Goal: Communication & Community: Answer question/provide support

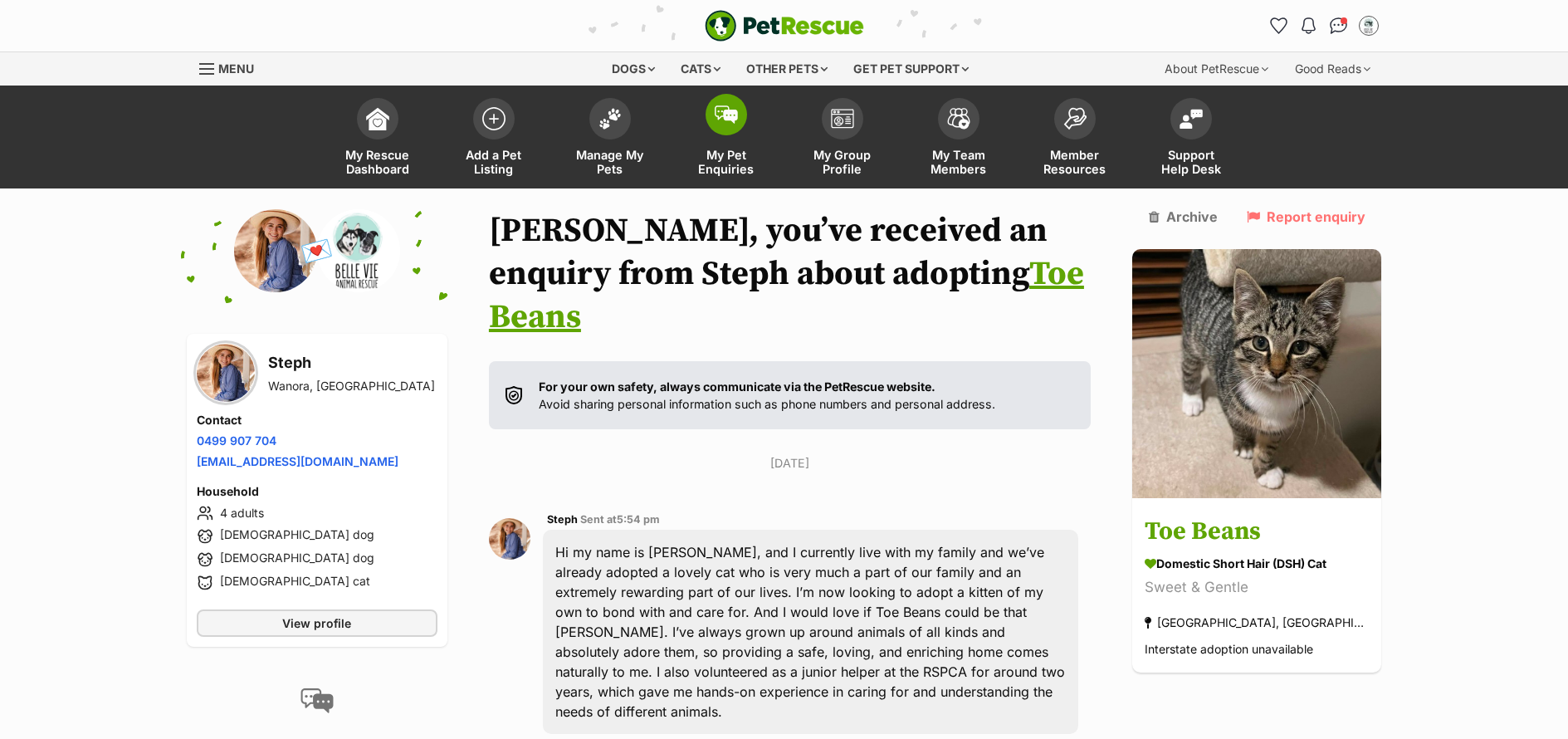
click at [714, 169] on span "My Pet Enquiries" at bounding box center [725, 161] width 74 height 28
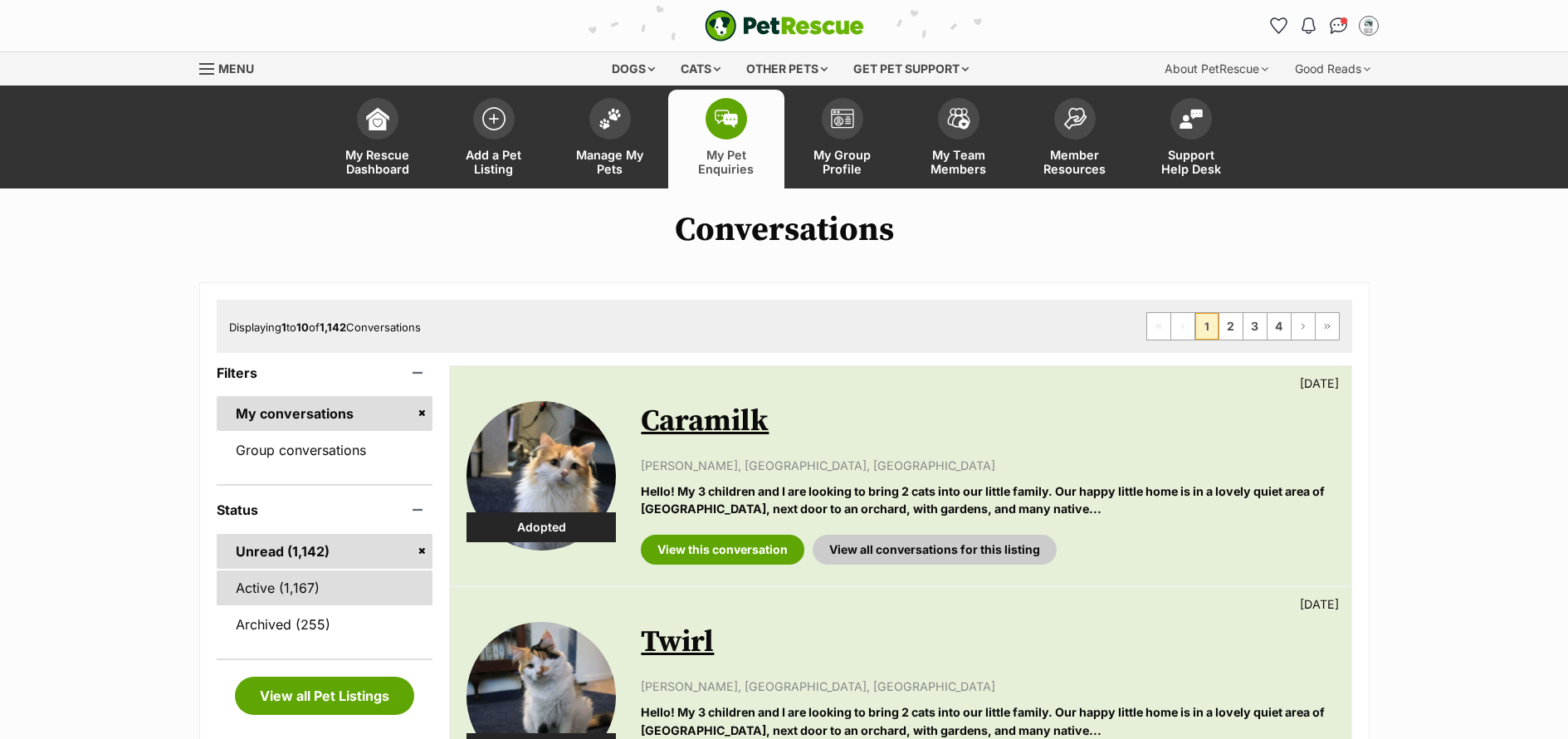
click at [249, 595] on link "Active (1,167)" at bounding box center [326, 588] width 217 height 35
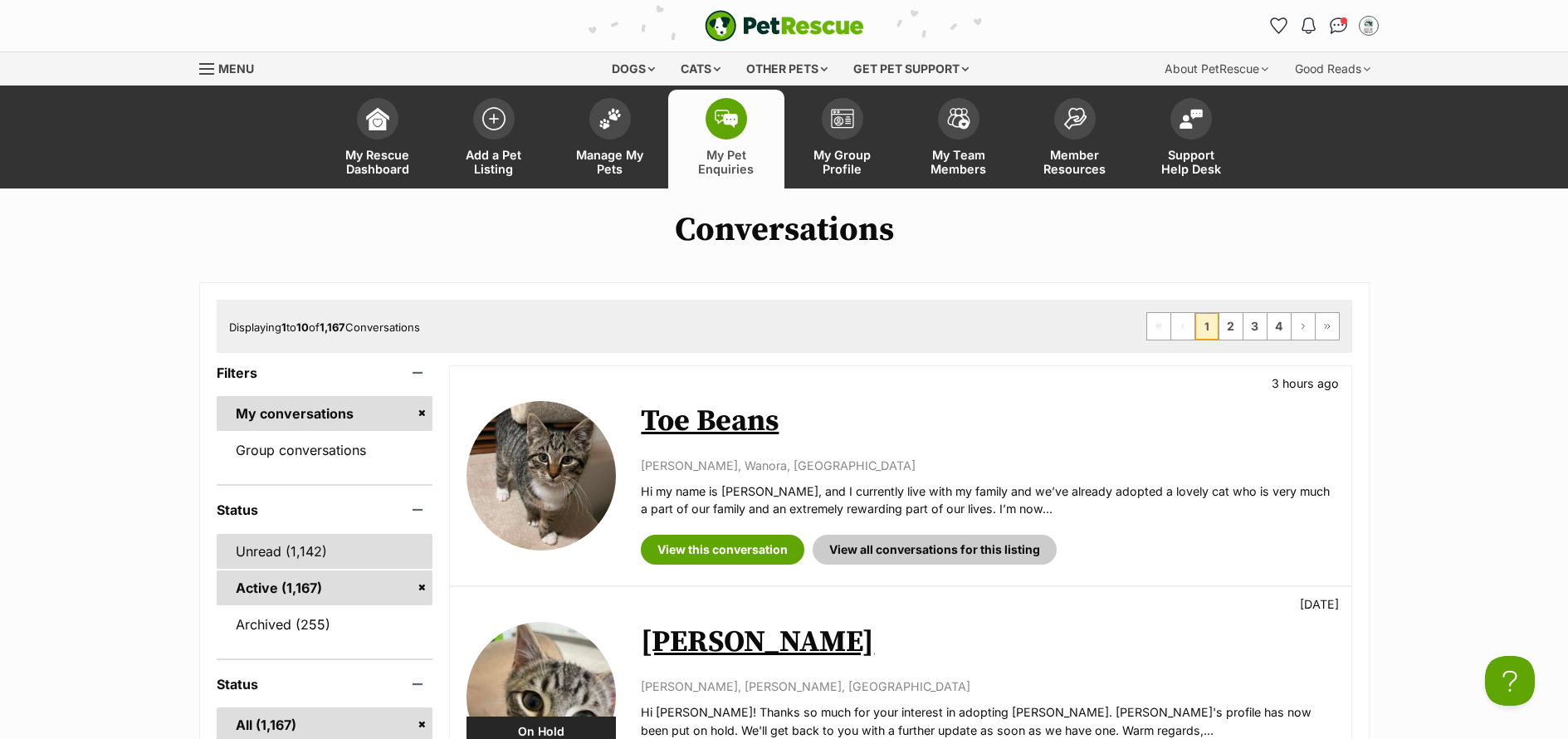
click at [269, 566] on link "Unread (1,142)" at bounding box center [326, 551] width 217 height 35
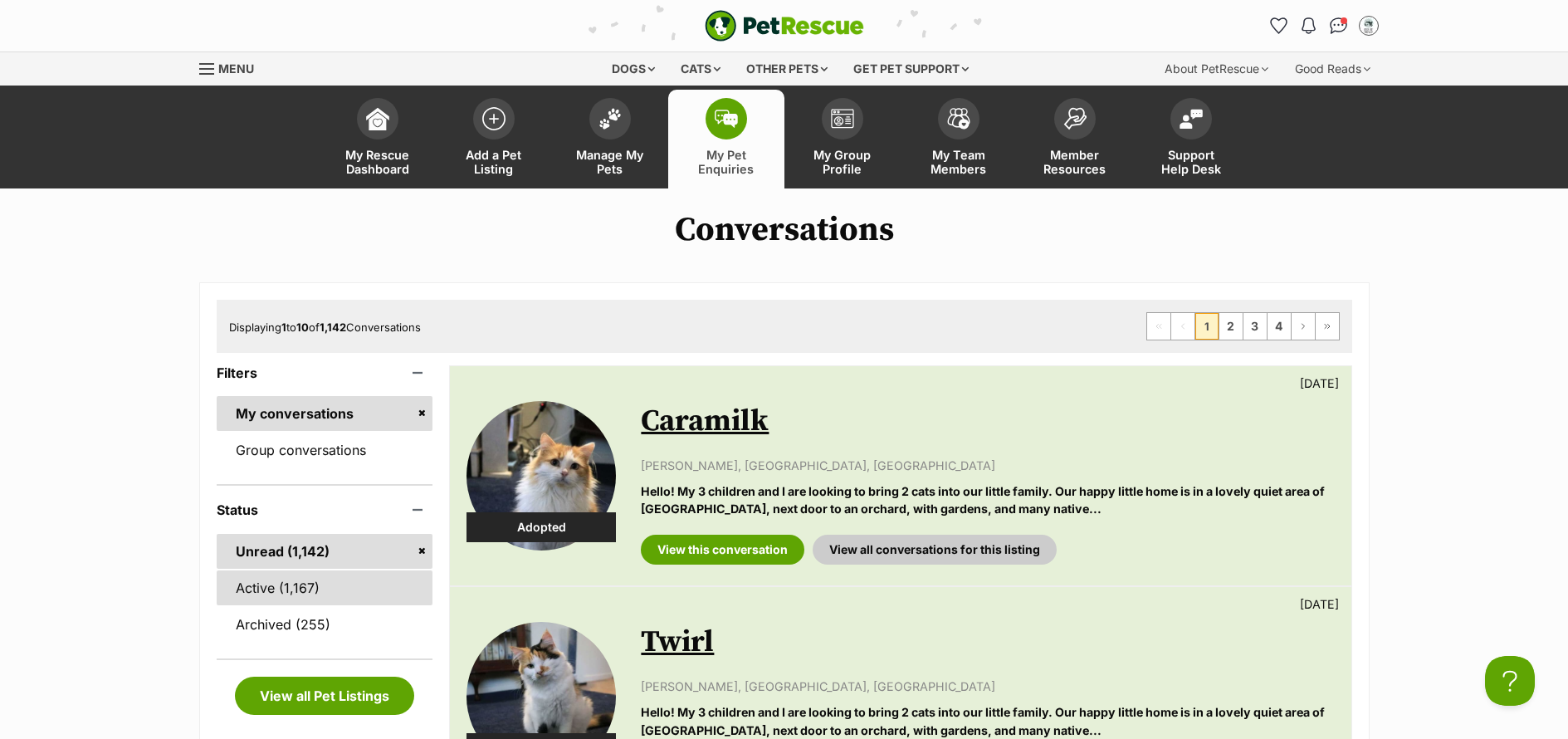
click at [273, 600] on link "Active (1,167)" at bounding box center [326, 588] width 217 height 35
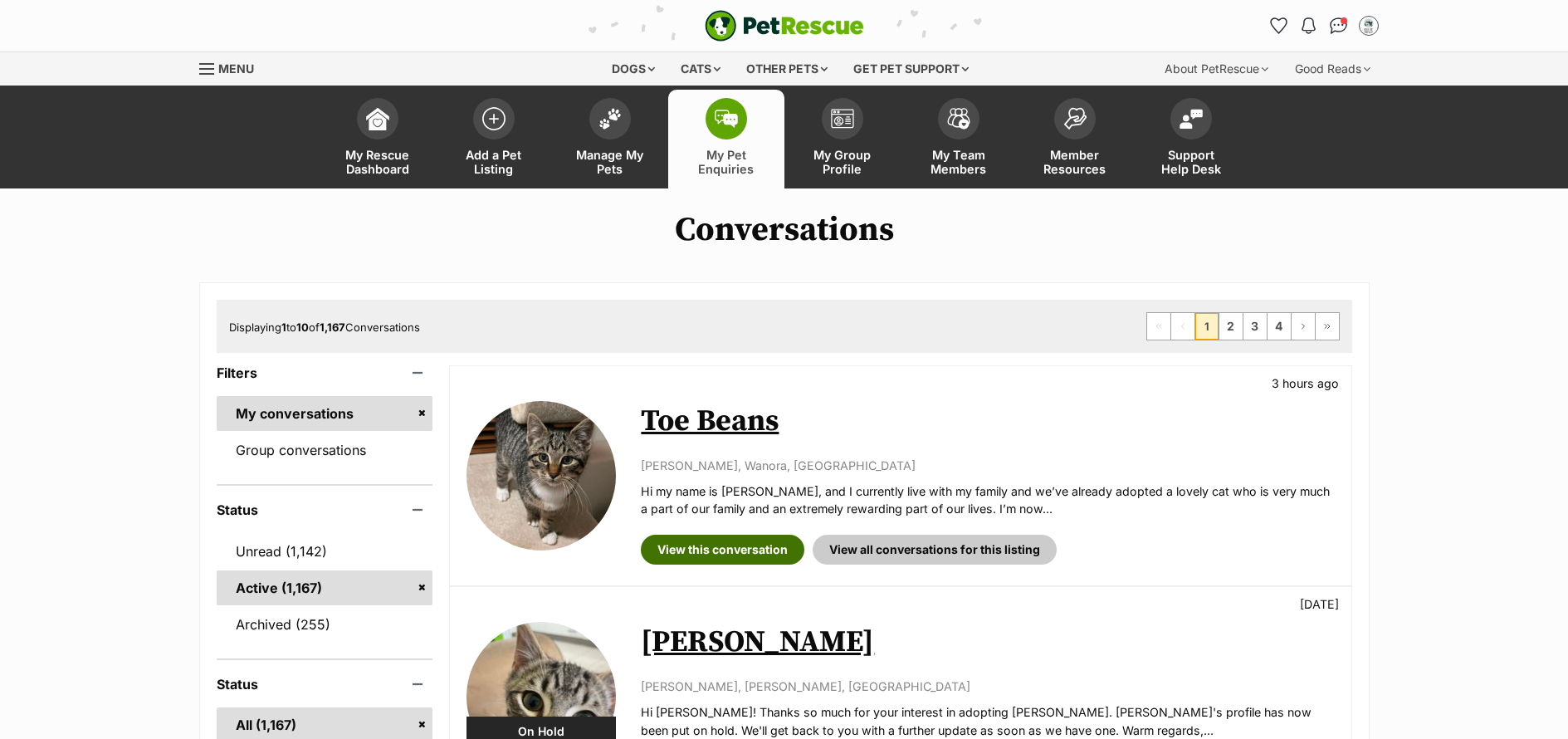
click at [728, 559] on link "View this conversation" at bounding box center [722, 549] width 163 height 30
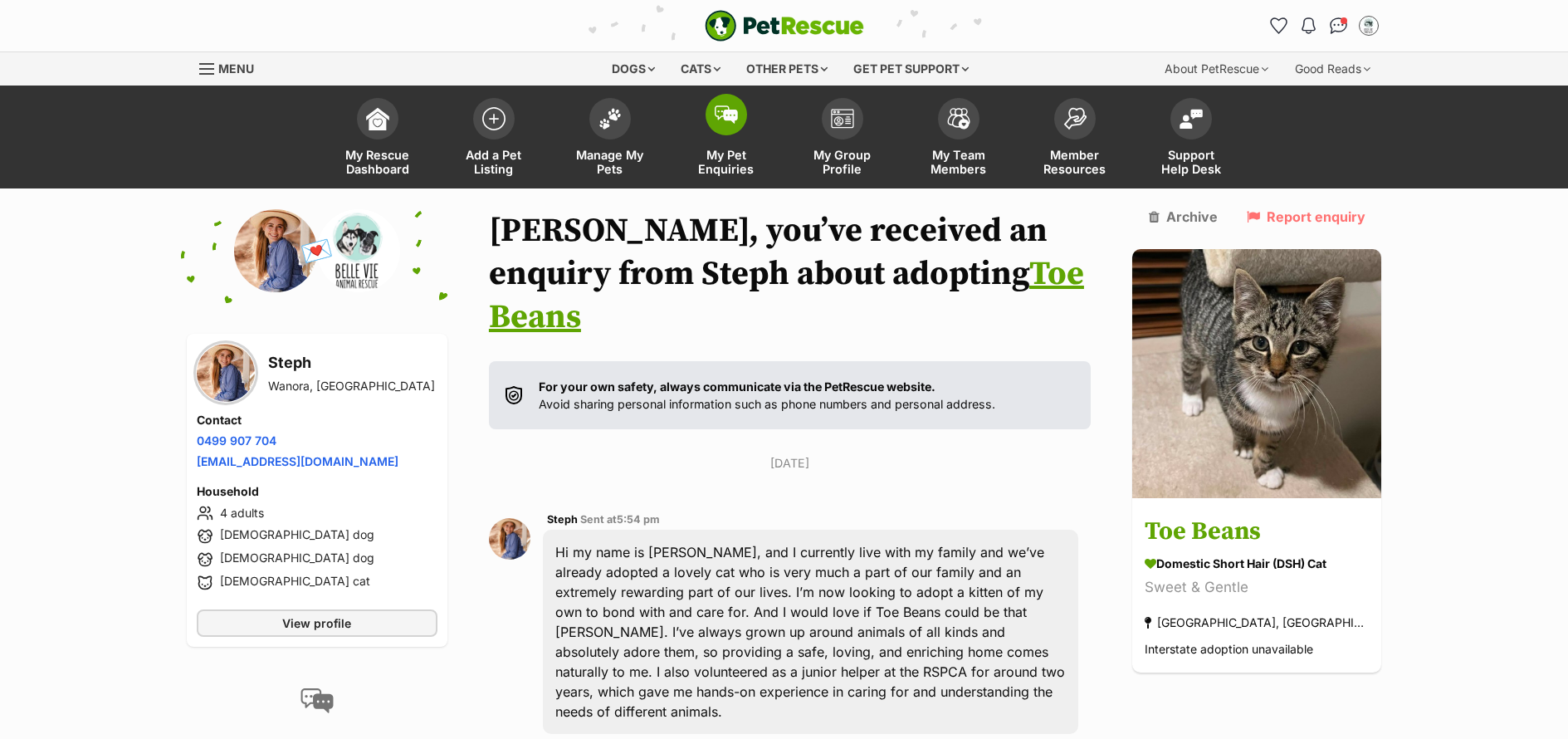
click at [728, 162] on span "My Pet Enquiries" at bounding box center [725, 161] width 74 height 28
